Goal: Information Seeking & Learning: Learn about a topic

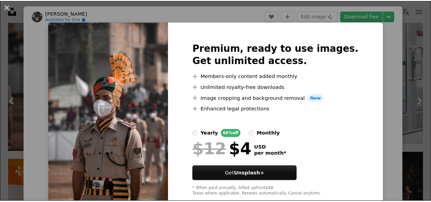
scroll to position [545, 0]
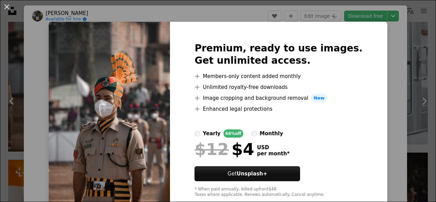
click at [158, 67] on img at bounding box center [109, 120] width 121 height 196
click at [7, 5] on button "An X shape" at bounding box center [7, 7] width 8 height 8
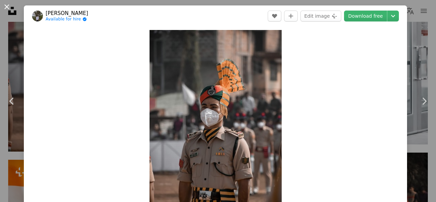
click at [7, 5] on button "An X shape" at bounding box center [7, 7] width 8 height 8
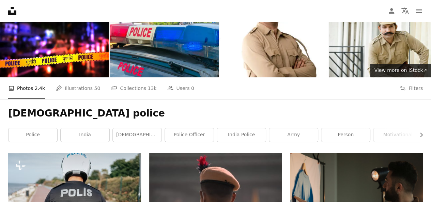
scroll to position [34, 0]
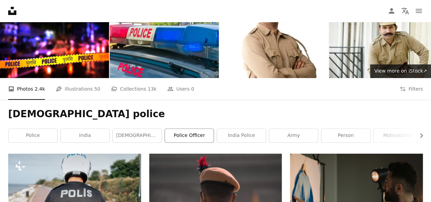
click at [203, 138] on link "police officer" at bounding box center [189, 136] width 49 height 14
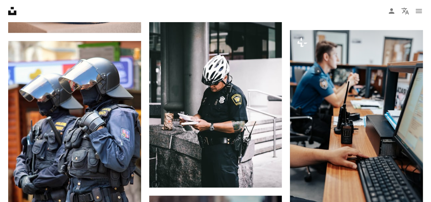
scroll to position [580, 0]
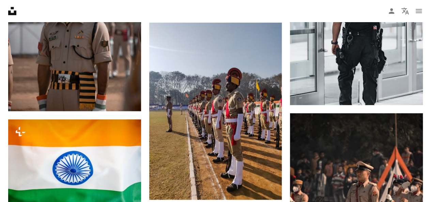
scroll to position [34, 0]
